Goal: Transaction & Acquisition: Book appointment/travel/reservation

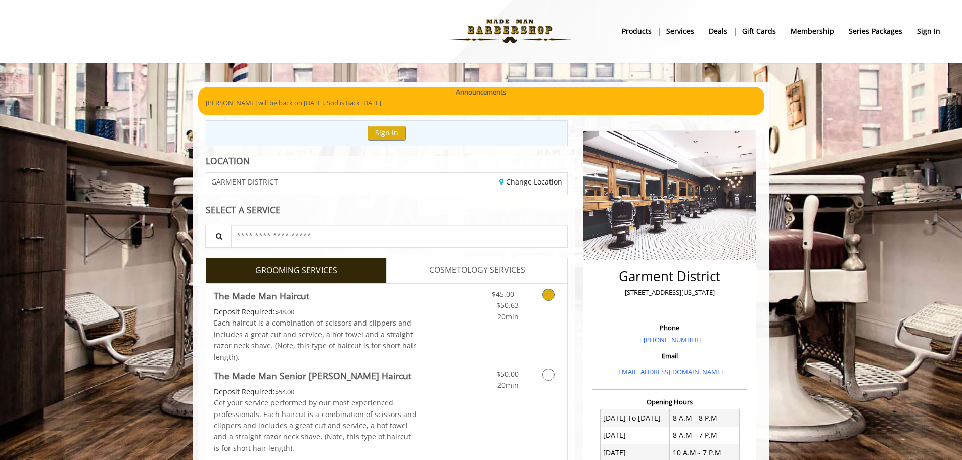
click at [536, 301] on link "Grooming services" at bounding box center [547, 303] width 26 height 39
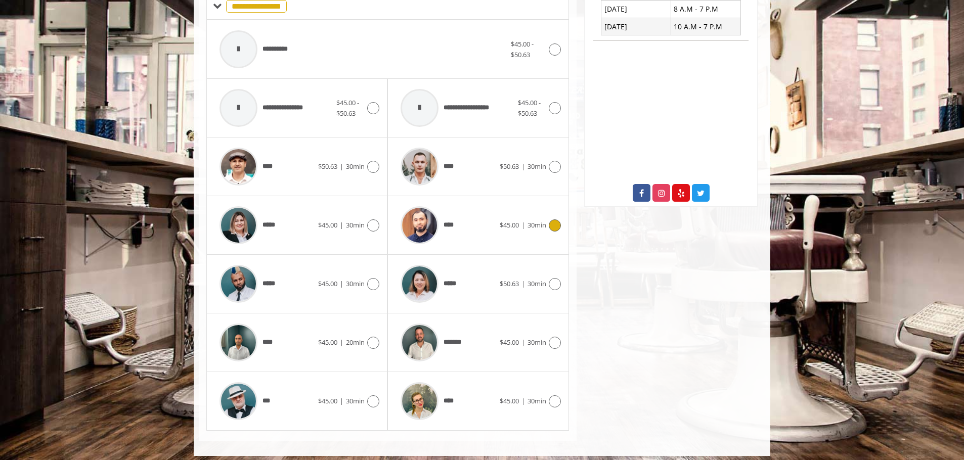
scroll to position [432, 0]
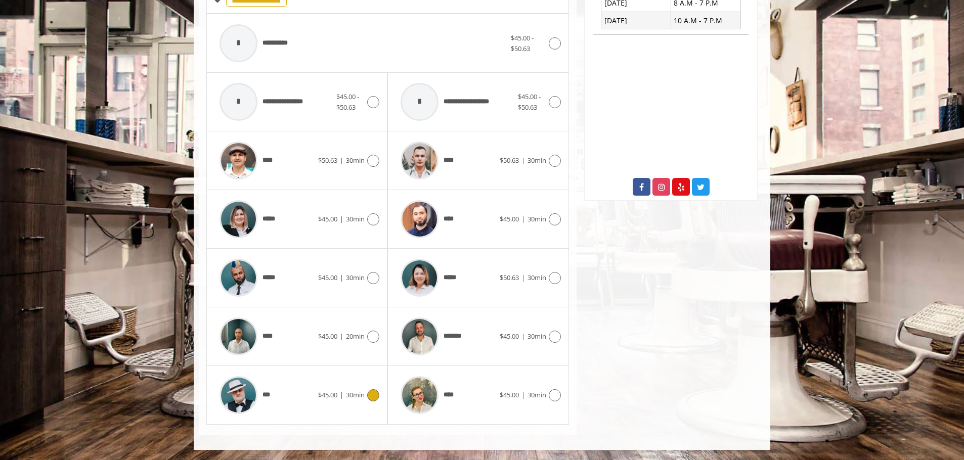
click at [372, 396] on icon at bounding box center [373, 395] width 12 height 12
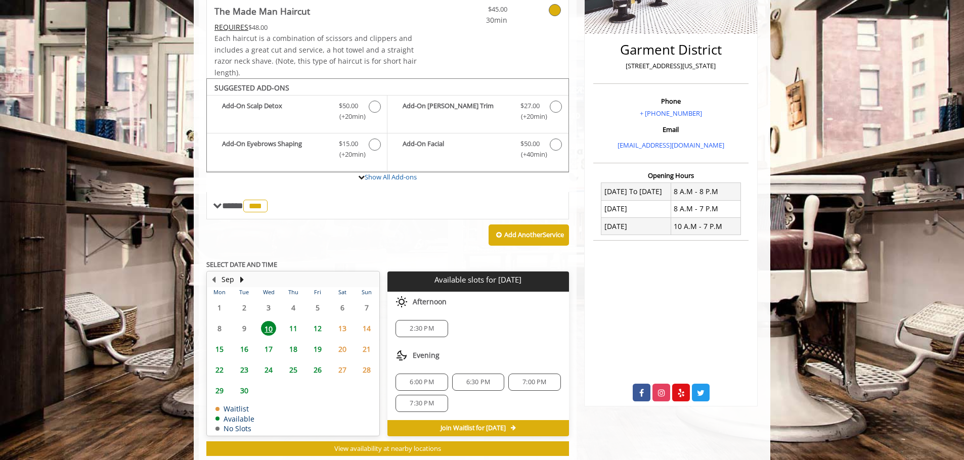
scroll to position [253, 0]
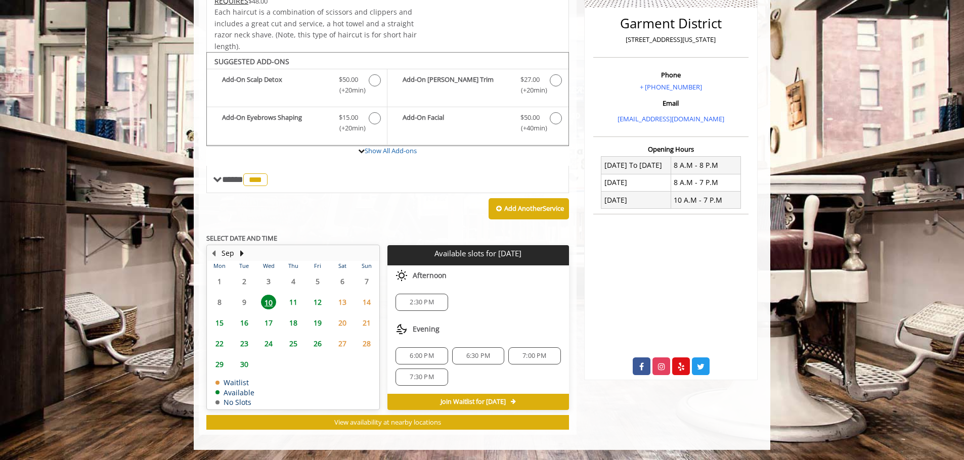
click at [427, 354] on span "6:00 PM" at bounding box center [422, 356] width 24 height 8
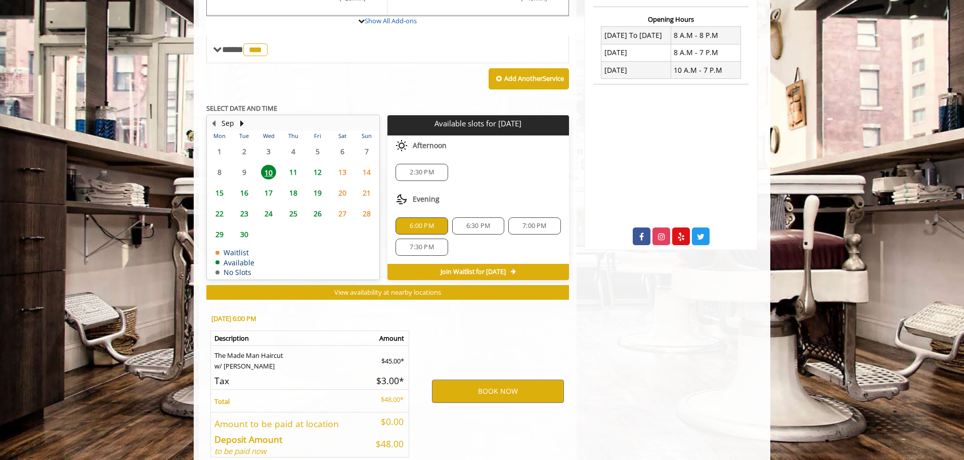
scroll to position [435, 0]
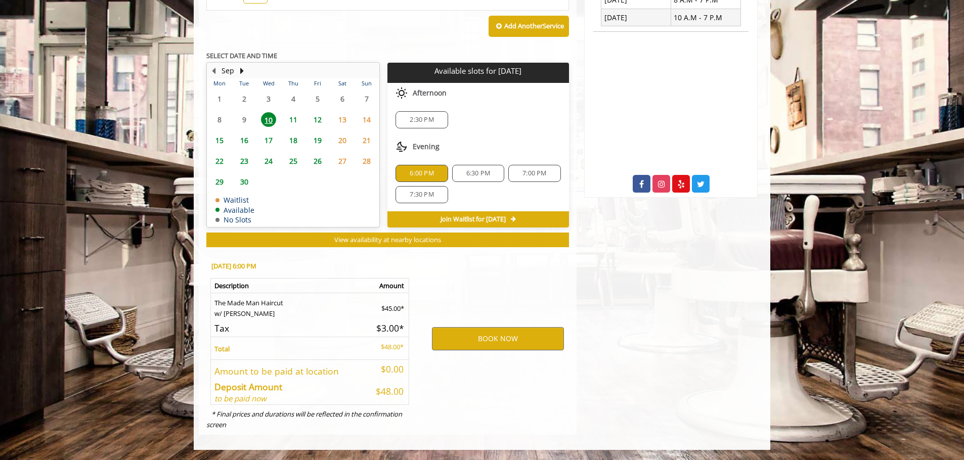
click at [472, 172] on span "6:30 PM" at bounding box center [478, 173] width 24 height 8
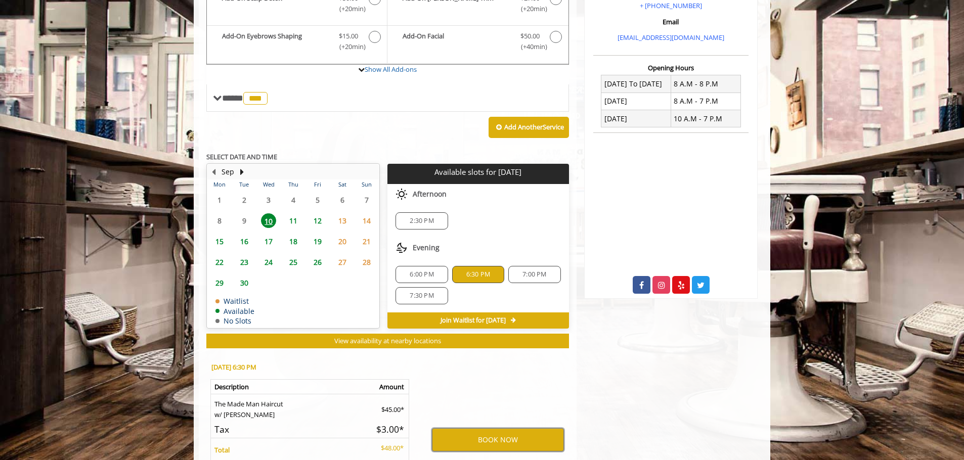
scroll to position [385, 0]
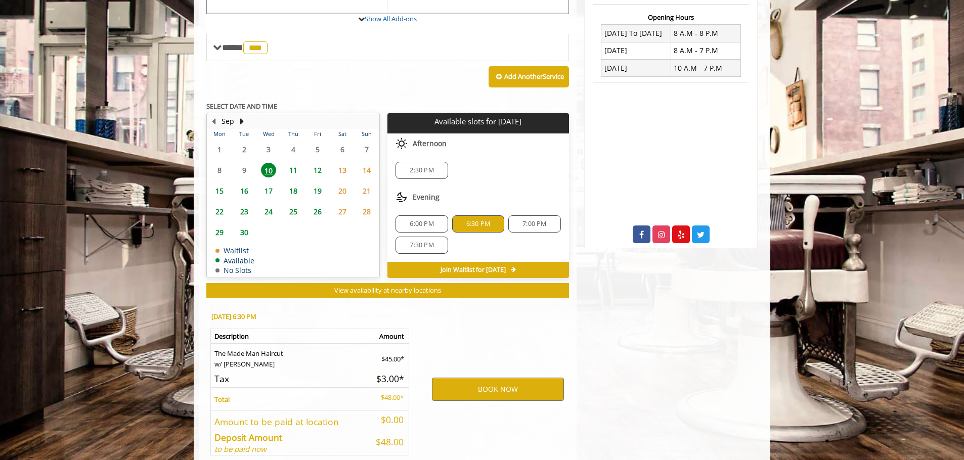
click at [415, 220] on span "6:00 PM" at bounding box center [422, 224] width 24 height 8
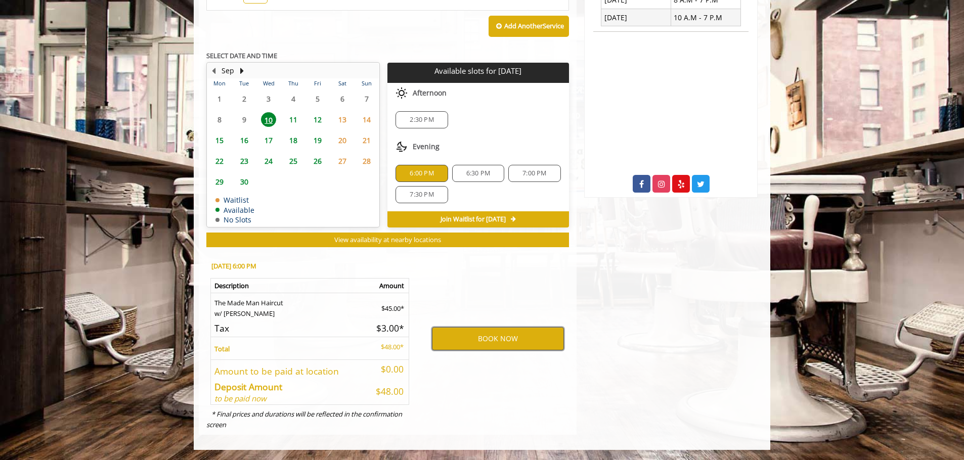
click at [484, 341] on button "BOOK NOW" at bounding box center [498, 338] width 132 height 23
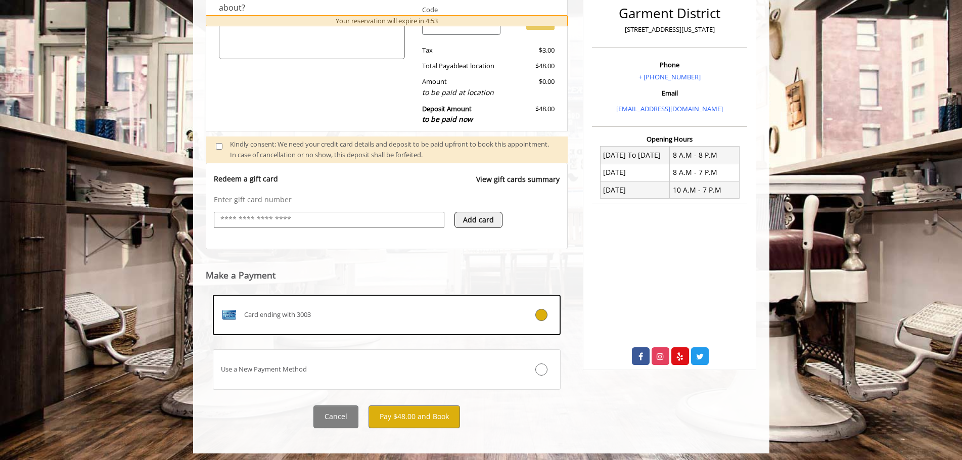
scroll to position [266, 0]
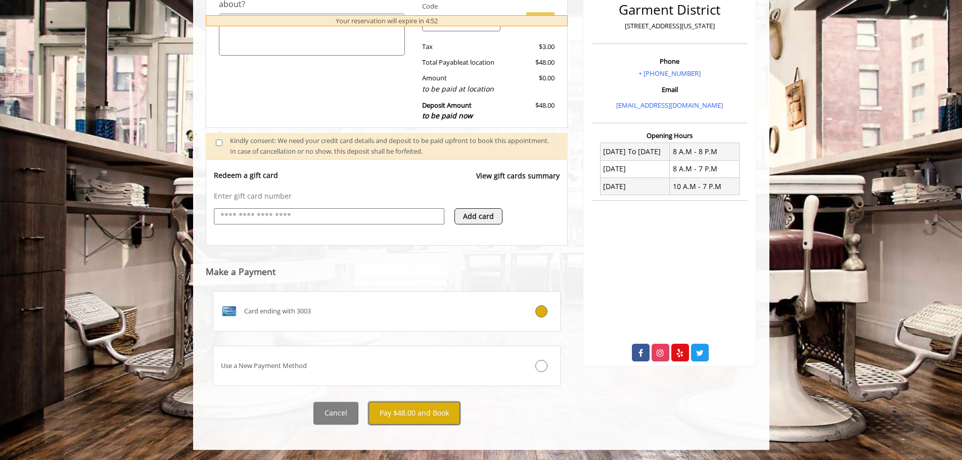
click at [427, 418] on button "Pay $48.00 and Book" at bounding box center [415, 413] width 92 height 23
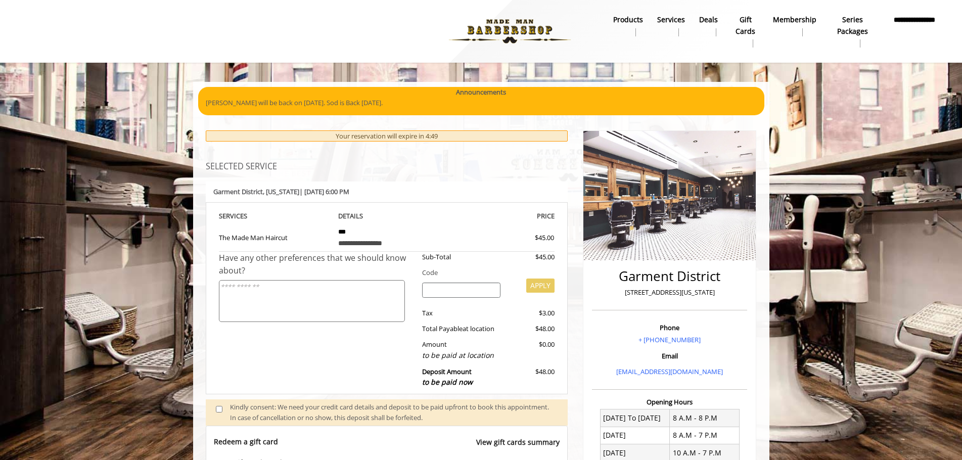
scroll to position [0, 0]
